Goal: Transaction & Acquisition: Purchase product/service

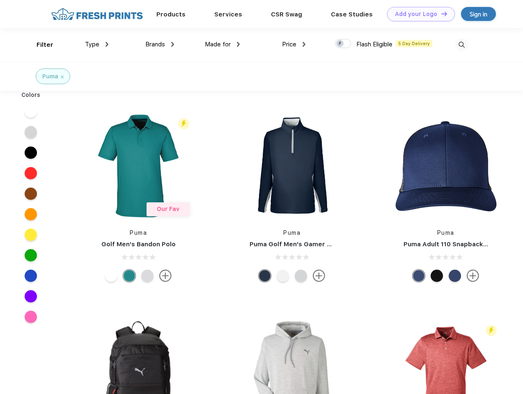
scroll to position [0, 0]
click at [418, 14] on link "Add your Logo Design Tool" at bounding box center [421, 14] width 68 height 14
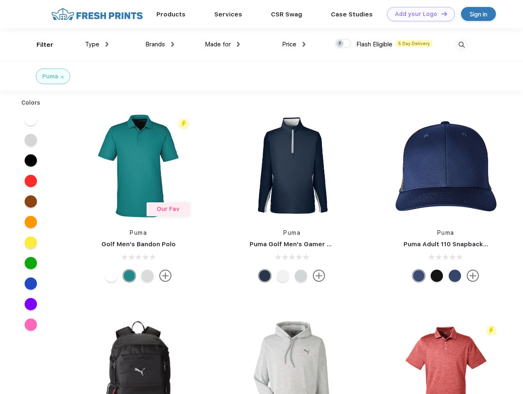
click at [0, 0] on div "Design Tool" at bounding box center [0, 0] width 0 height 0
click at [441, 14] on link "Add your Logo Design Tool" at bounding box center [421, 14] width 68 height 14
click at [39, 45] on div "Filter" at bounding box center [45, 44] width 17 height 9
click at [97, 44] on span "Type" at bounding box center [92, 44] width 14 height 7
click at [160, 44] on span "Brands" at bounding box center [155, 44] width 20 height 7
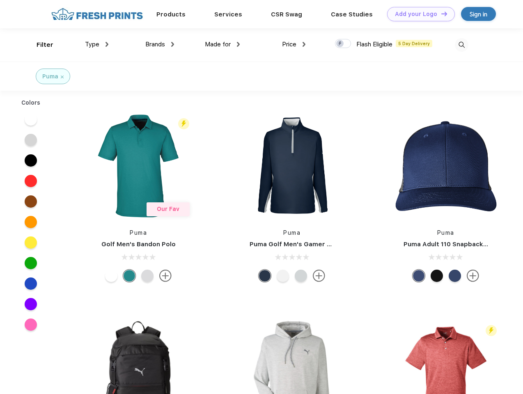
click at [223, 44] on span "Made for" at bounding box center [218, 44] width 26 height 7
click at [294, 44] on span "Price" at bounding box center [289, 44] width 14 height 7
click at [343, 44] on div at bounding box center [343, 43] width 16 height 9
click at [340, 44] on input "checkbox" at bounding box center [337, 41] width 5 height 5
click at [462, 45] on img at bounding box center [462, 45] width 14 height 14
